Goal: Task Accomplishment & Management: Complete application form

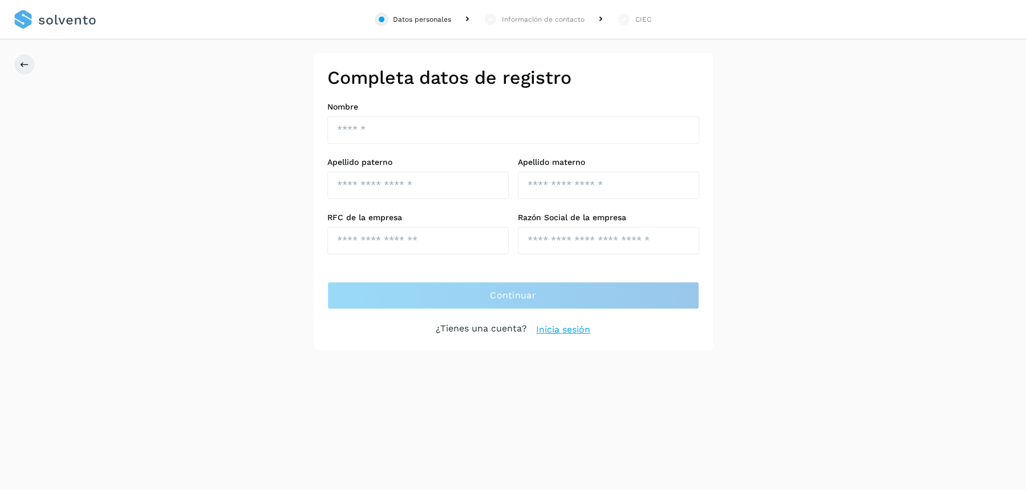
click at [555, 327] on link "Inicia sesión" at bounding box center [563, 330] width 54 height 14
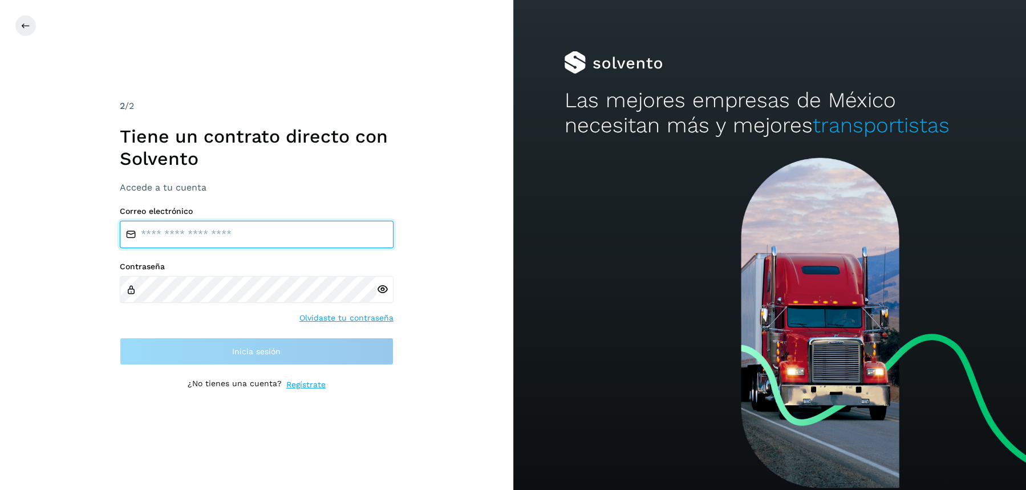
type input "**********"
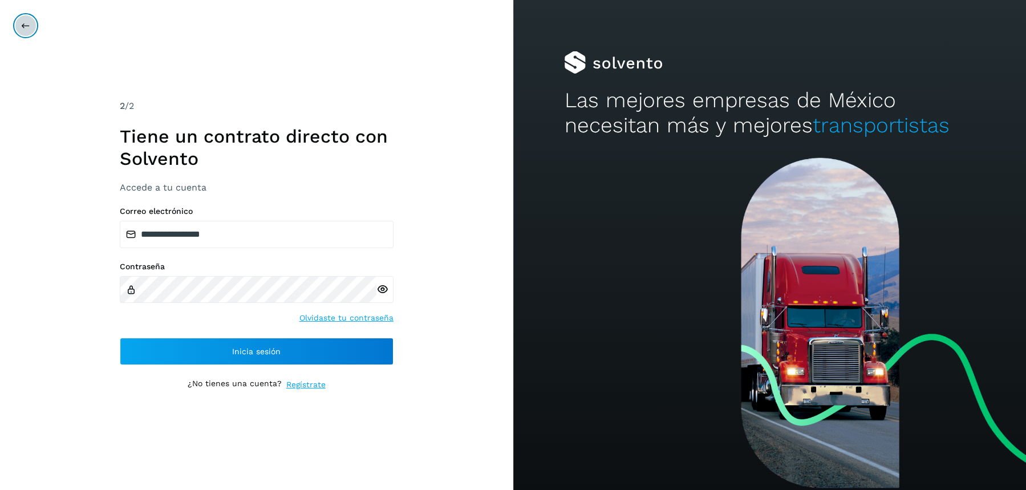
click at [22, 27] on icon at bounding box center [25, 25] width 9 height 9
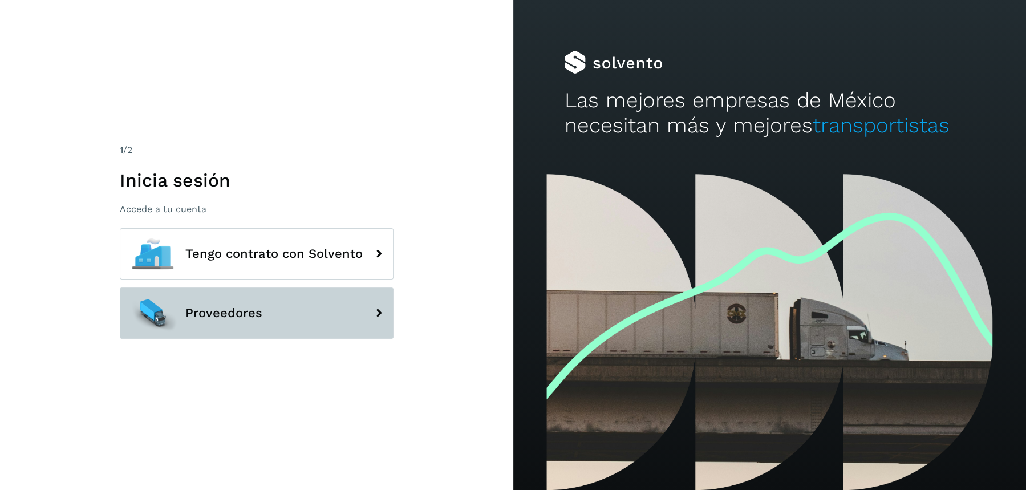
click at [221, 314] on span "Proveedores" at bounding box center [223, 313] width 77 height 14
